Goal: Navigation & Orientation: Find specific page/section

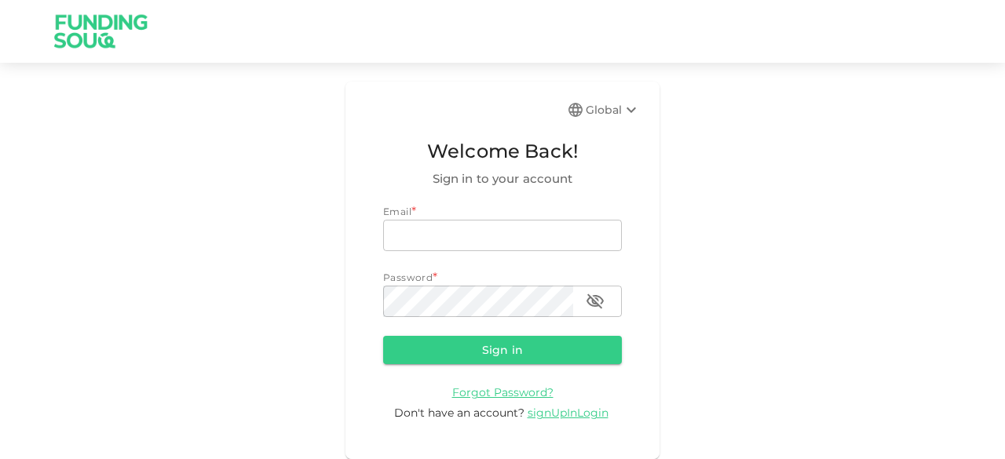
type input "[EMAIL_ADDRESS][DOMAIN_NAME]"
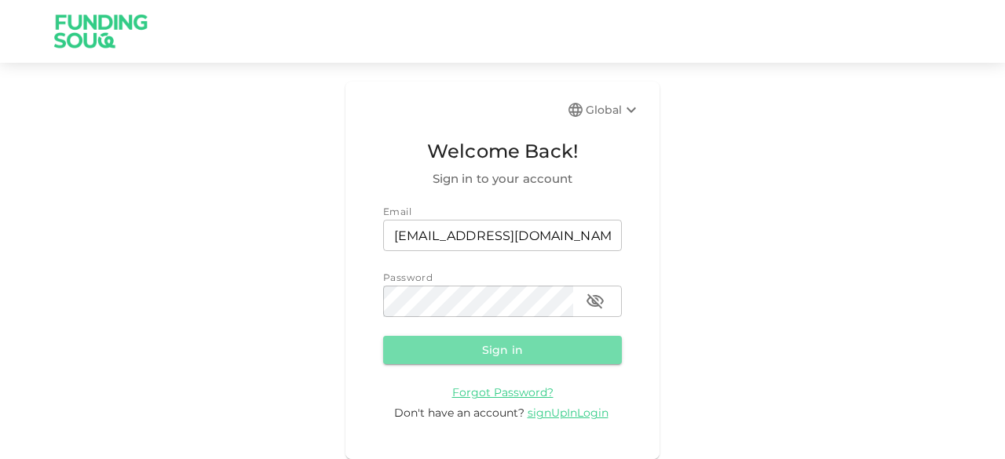
click at [429, 355] on button "Sign in" at bounding box center [502, 350] width 239 height 28
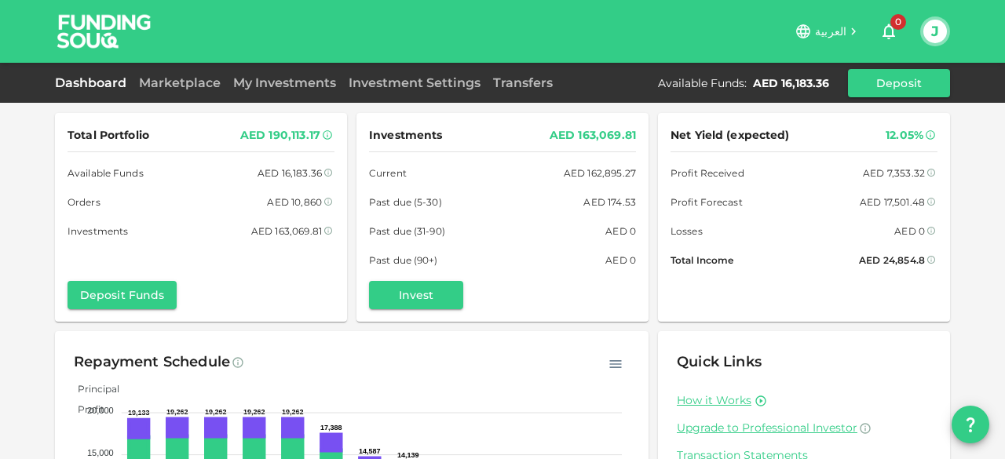
click at [199, 89] on link "Marketplace" at bounding box center [180, 82] width 94 height 15
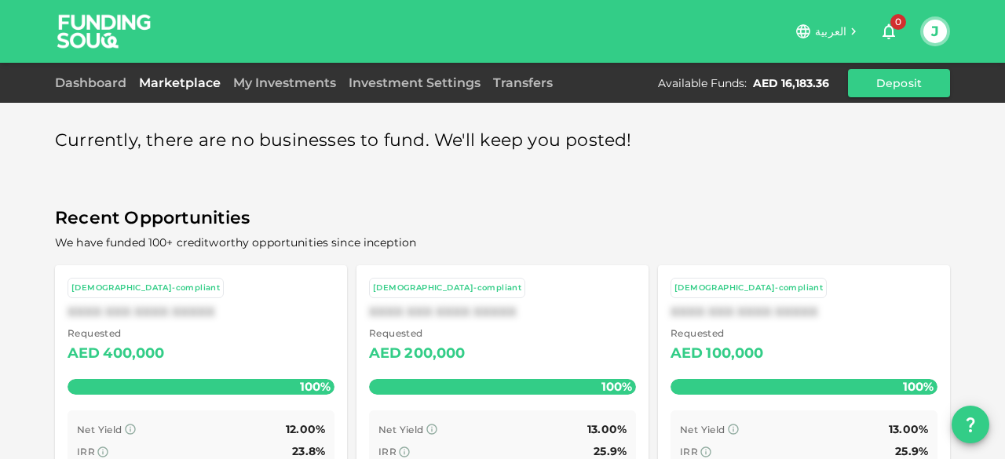
click at [82, 77] on link "Dashboard" at bounding box center [94, 82] width 78 height 15
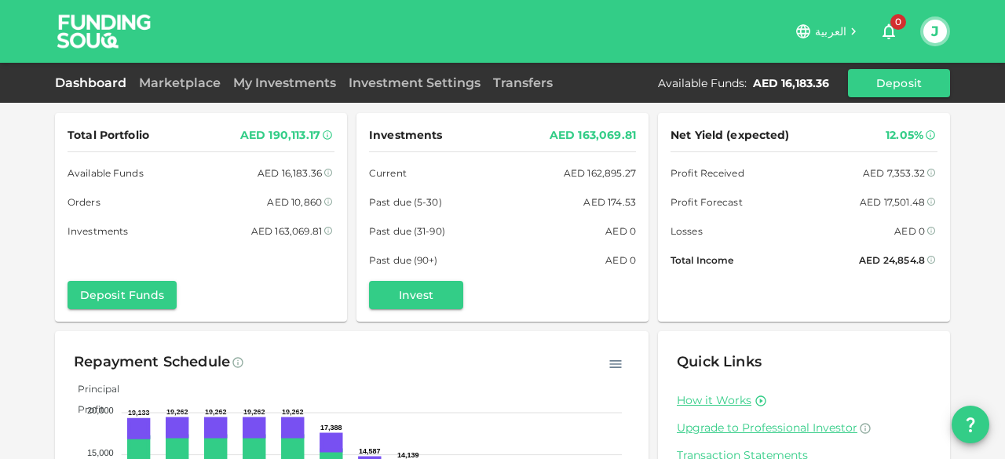
click at [10, 268] on div "Total Portfolio AED 190,113.17 Available Funds AED 16,183.36 Orders AED 10,860 …" at bounding box center [502, 325] width 1005 height 650
